Goal: Find specific page/section: Find specific page/section

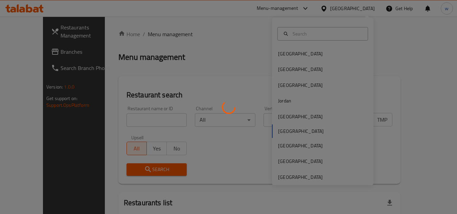
click at [291, 56] on div at bounding box center [228, 107] width 457 height 214
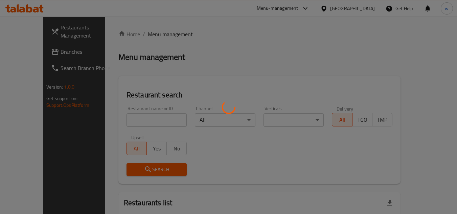
click at [353, 8] on div at bounding box center [228, 107] width 457 height 214
click at [358, 11] on div at bounding box center [228, 107] width 457 height 214
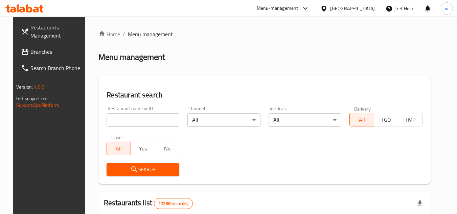
click at [330, 9] on div at bounding box center [325, 8] width 10 height 7
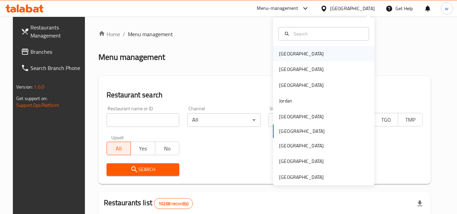
click at [308, 58] on div "[GEOGRAPHIC_DATA]" at bounding box center [324, 54] width 102 height 16
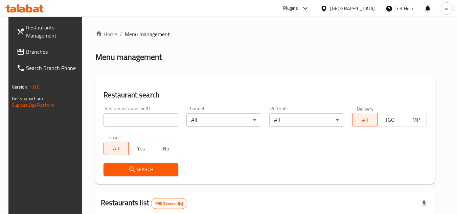
click at [26, 51] on span "Branches" at bounding box center [52, 52] width 53 height 8
